Goal: Transaction & Acquisition: Purchase product/service

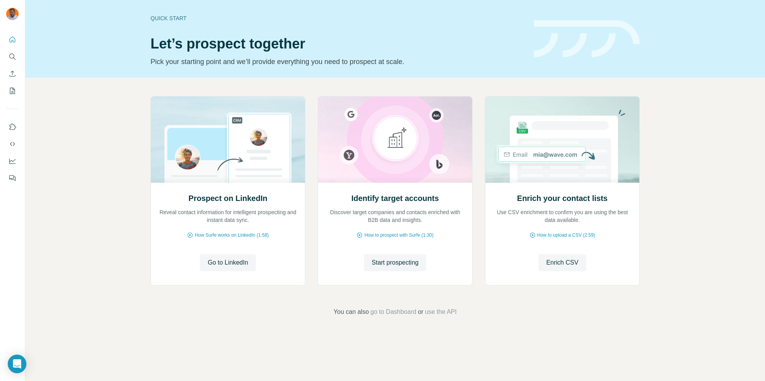
click at [705, 145] on div "Prospect on LinkedIn Reveal contact information for intelligent prospecting and…" at bounding box center [394, 206] width 739 height 257
click at [65, 111] on div "Prospect on LinkedIn Reveal contact information for intelligent prospecting and…" at bounding box center [394, 206] width 739 height 257
click at [12, 39] on icon "Quick start" at bounding box center [13, 40] width 8 height 8
click at [12, 92] on icon "My lists" at bounding box center [13, 90] width 4 height 5
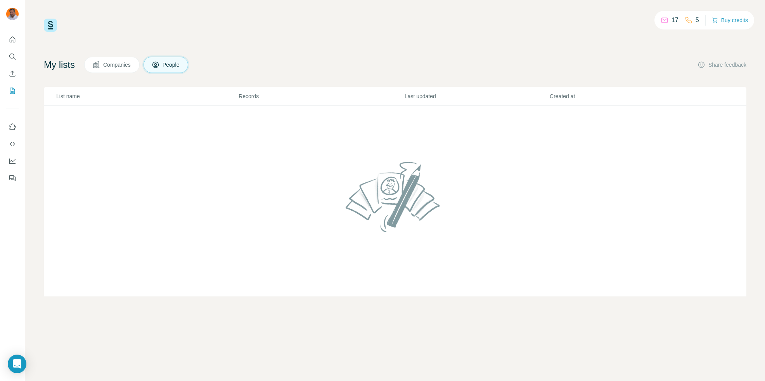
click at [737, 18] on button "Buy credits" at bounding box center [730, 20] width 36 height 11
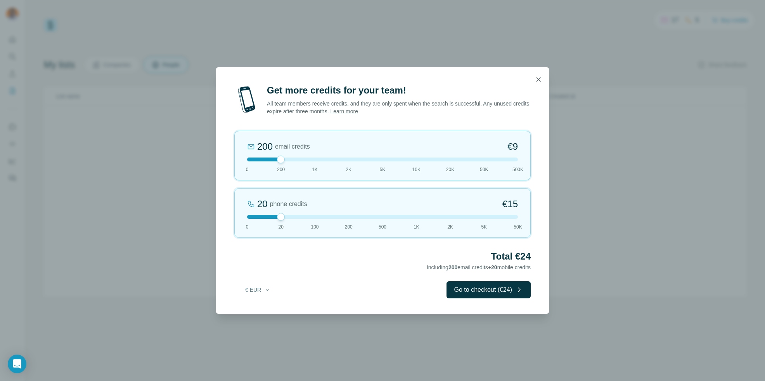
click at [539, 78] on icon "button" at bounding box center [538, 79] width 4 height 4
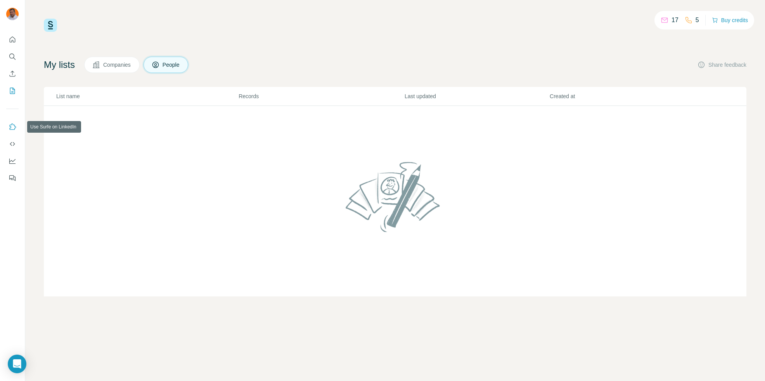
click at [13, 126] on icon "Use Surfe on LinkedIn" at bounding box center [13, 127] width 8 height 8
